Goal: Entertainment & Leisure: Consume media (video, audio)

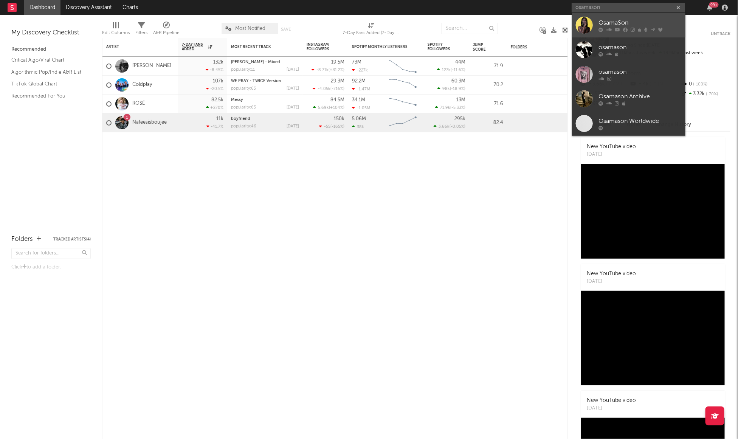
type input "osamason"
click at [605, 21] on div "OsamaSon" at bounding box center [639, 22] width 83 height 9
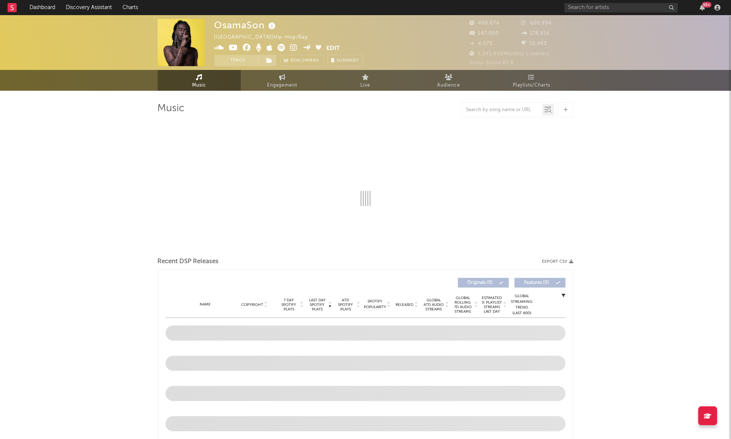
select select "6m"
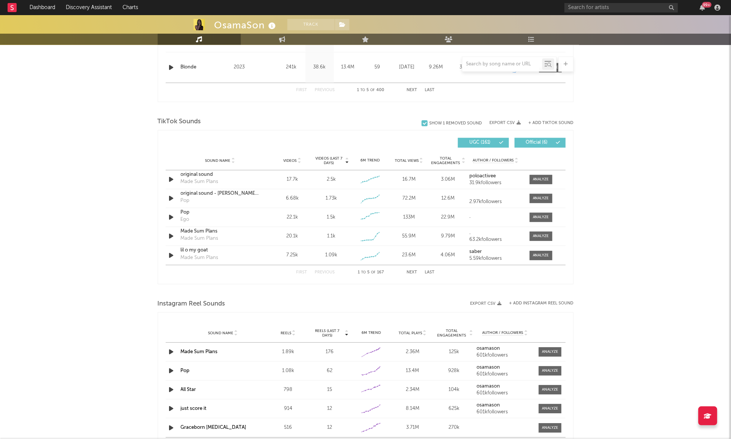
scroll to position [477, 0]
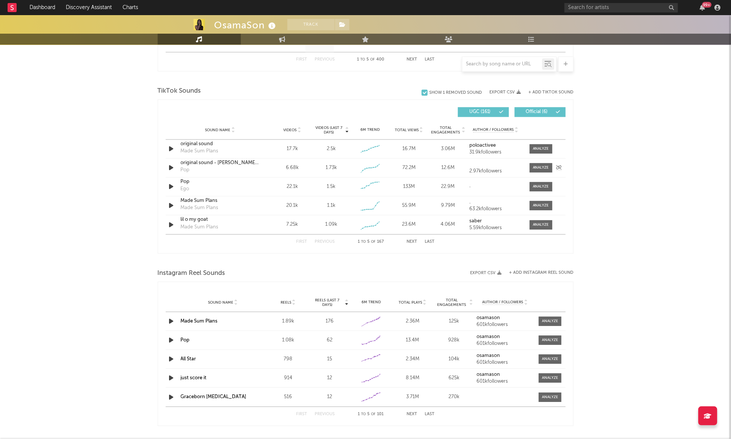
click at [172, 167] on icon "button" at bounding box center [171, 167] width 8 height 9
click at [172, 167] on icon "button" at bounding box center [170, 167] width 7 height 9
click at [170, 226] on icon "button" at bounding box center [171, 224] width 8 height 9
click at [170, 225] on icon "button" at bounding box center [170, 224] width 7 height 9
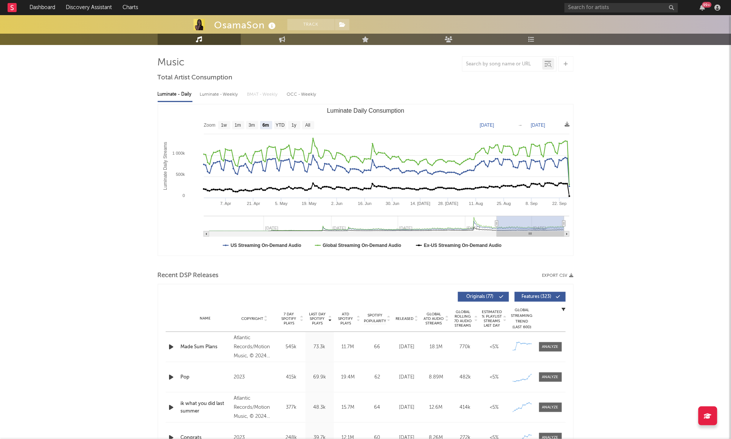
scroll to position [0, 0]
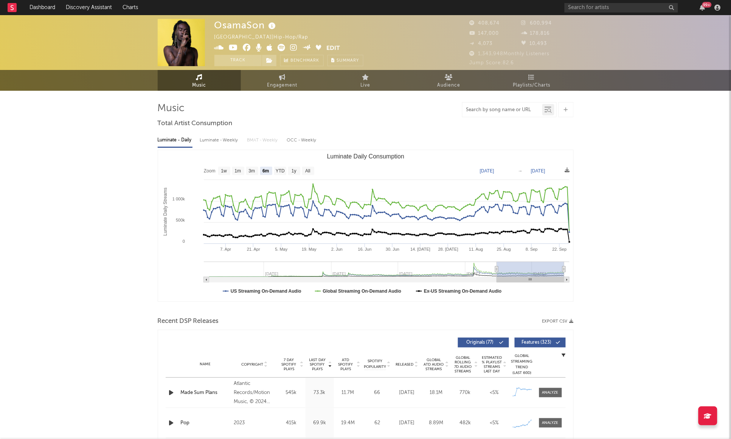
click at [487, 111] on input "text" at bounding box center [502, 110] width 80 height 6
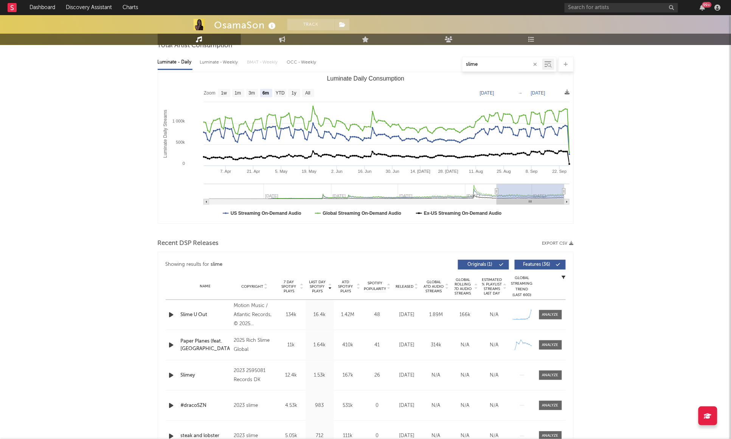
scroll to position [79, 0]
click at [171, 314] on icon "button" at bounding box center [171, 313] width 8 height 9
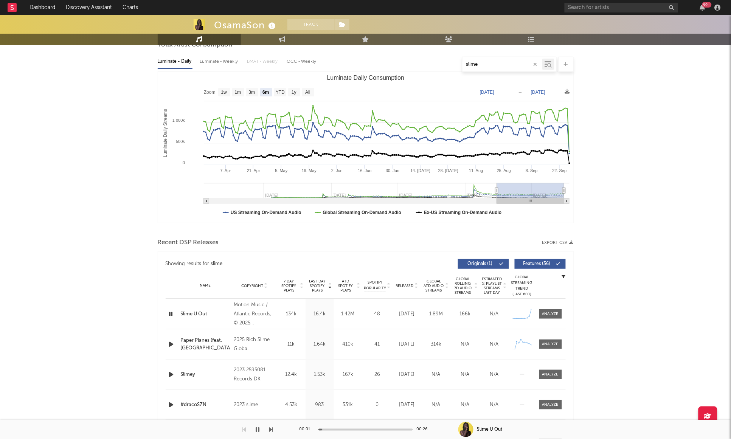
click at [172, 313] on icon "button" at bounding box center [170, 313] width 7 height 9
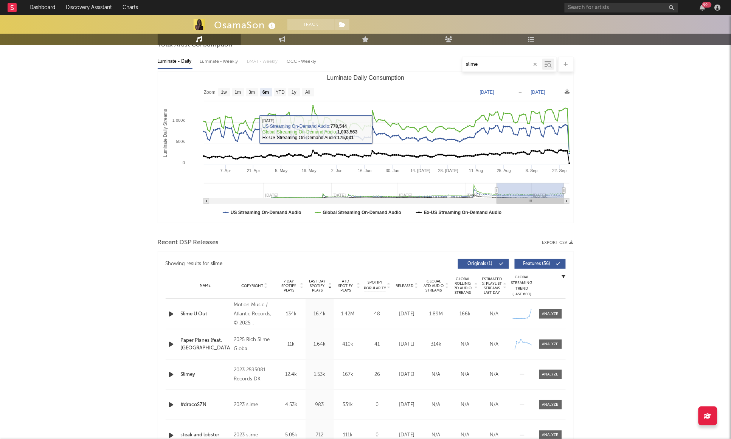
type input "slime"
